Goal: Check status: Check status

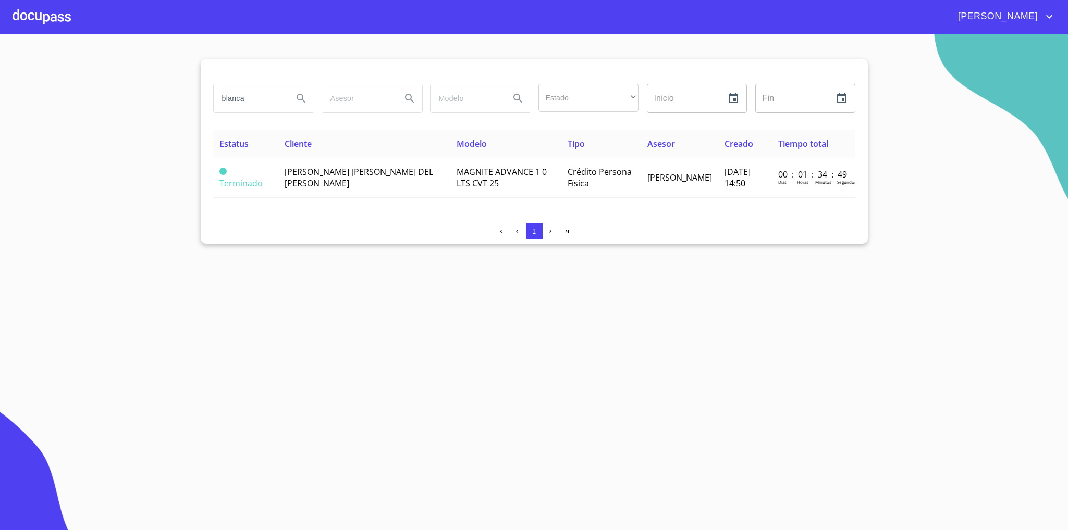
drag, startPoint x: 11, startPoint y: 152, endPoint x: 29, endPoint y: 152, distance: 17.2
click at [11, 152] on section "[PERSON_NAME] Estado ​ ​ Inicio ​ Fin ​ Estatus Cliente Modelo Tipo Asesor Crea…" at bounding box center [534, 282] width 1068 height 497
click at [252, 105] on input "blanca" at bounding box center [249, 98] width 71 height 28
type input "[PERSON_NAME]"
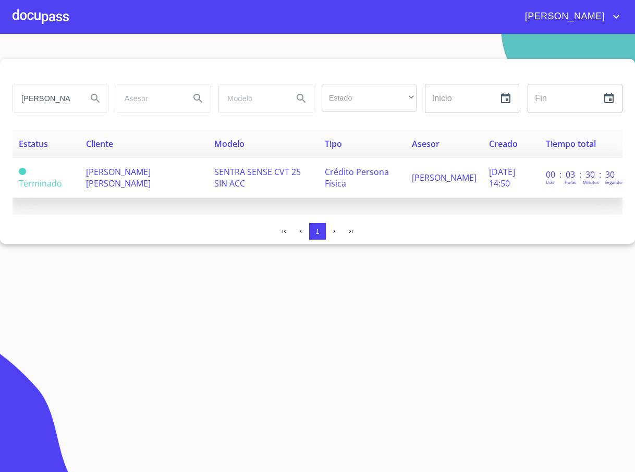
click at [119, 184] on td "[PERSON_NAME] [PERSON_NAME]" at bounding box center [144, 178] width 128 height 40
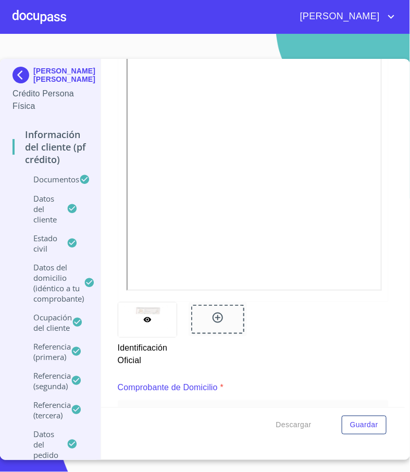
click at [7, 237] on div "[PERSON_NAME] [PERSON_NAME] Crédito Persona Física Información del cliente (PF …" at bounding box center [50, 259] width 101 height 401
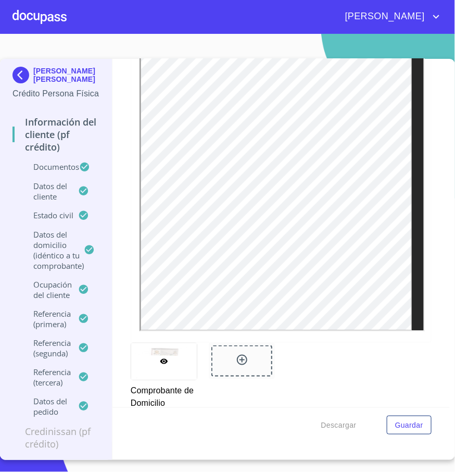
scroll to position [625, 0]
click at [124, 172] on div "Información del cliente (PF crédito) Documentos Documento de identificación   *…" at bounding box center [282, 233] width 338 height 349
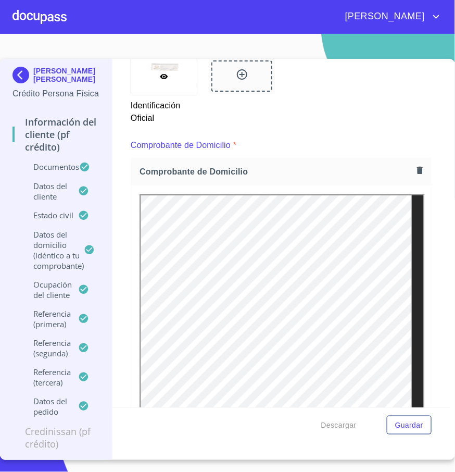
scroll to position [391, 0]
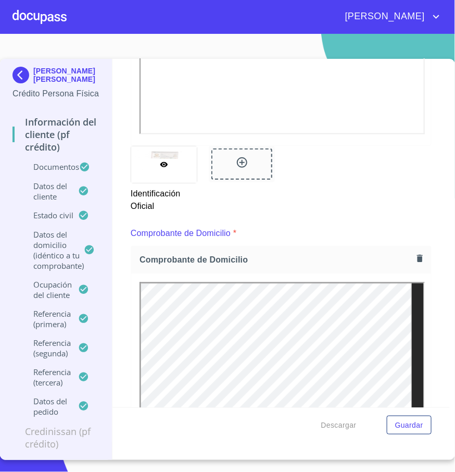
click at [190, 435] on div "Descargar Guardar" at bounding box center [282, 424] width 338 height 35
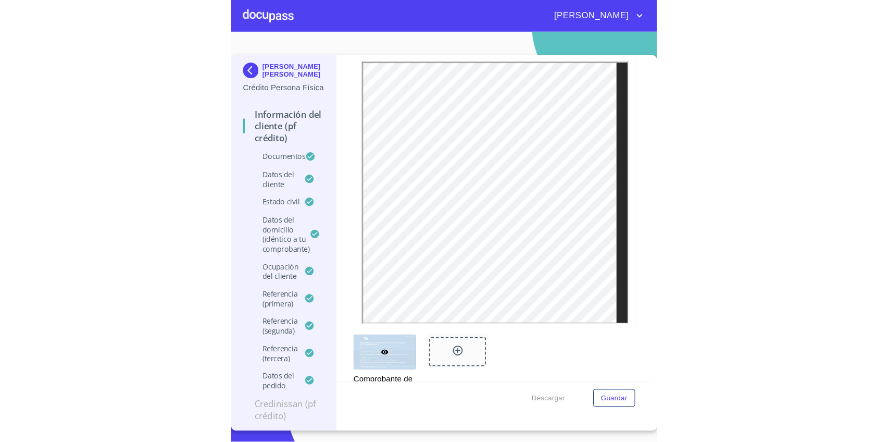
scroll to position [1094, 0]
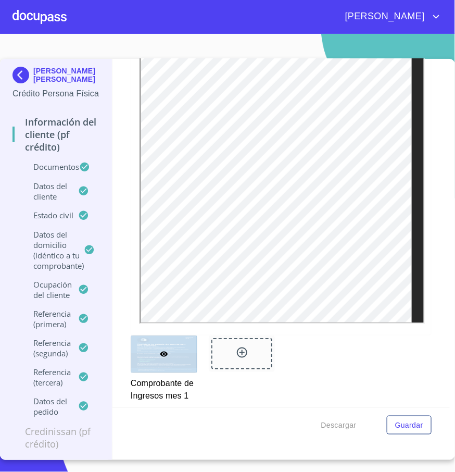
click at [413, 177] on div at bounding box center [281, 185] width 300 height 300
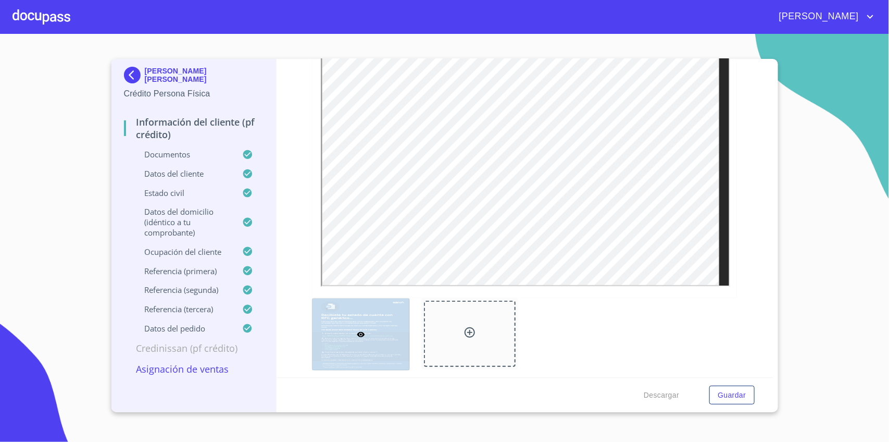
scroll to position [1615, 0]
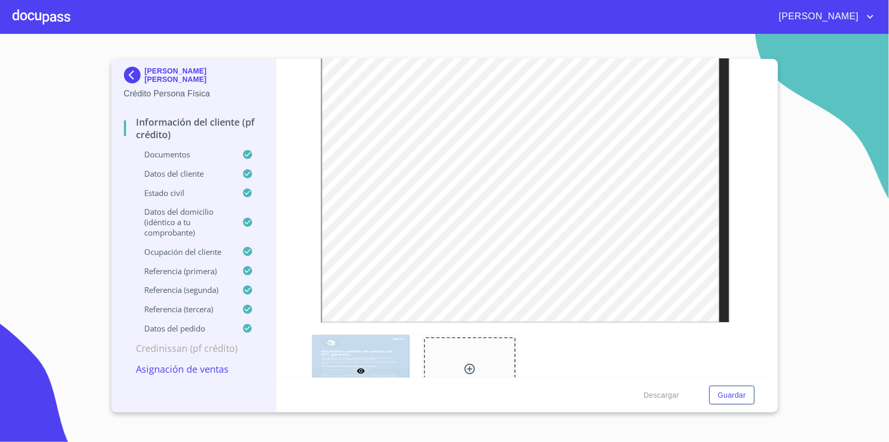
click at [742, 175] on div "Información del cliente (PF crédito) Documentos Documento de identificación   *…" at bounding box center [525, 218] width 497 height 318
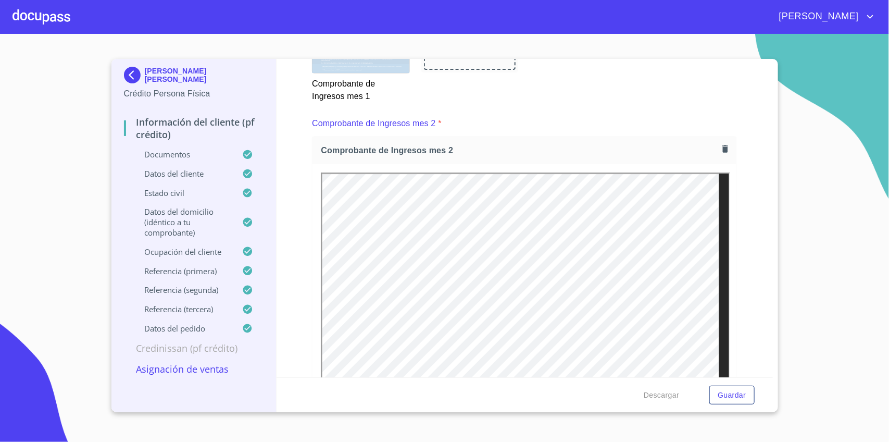
scroll to position [1485, 0]
